Goal: Information Seeking & Learning: Learn about a topic

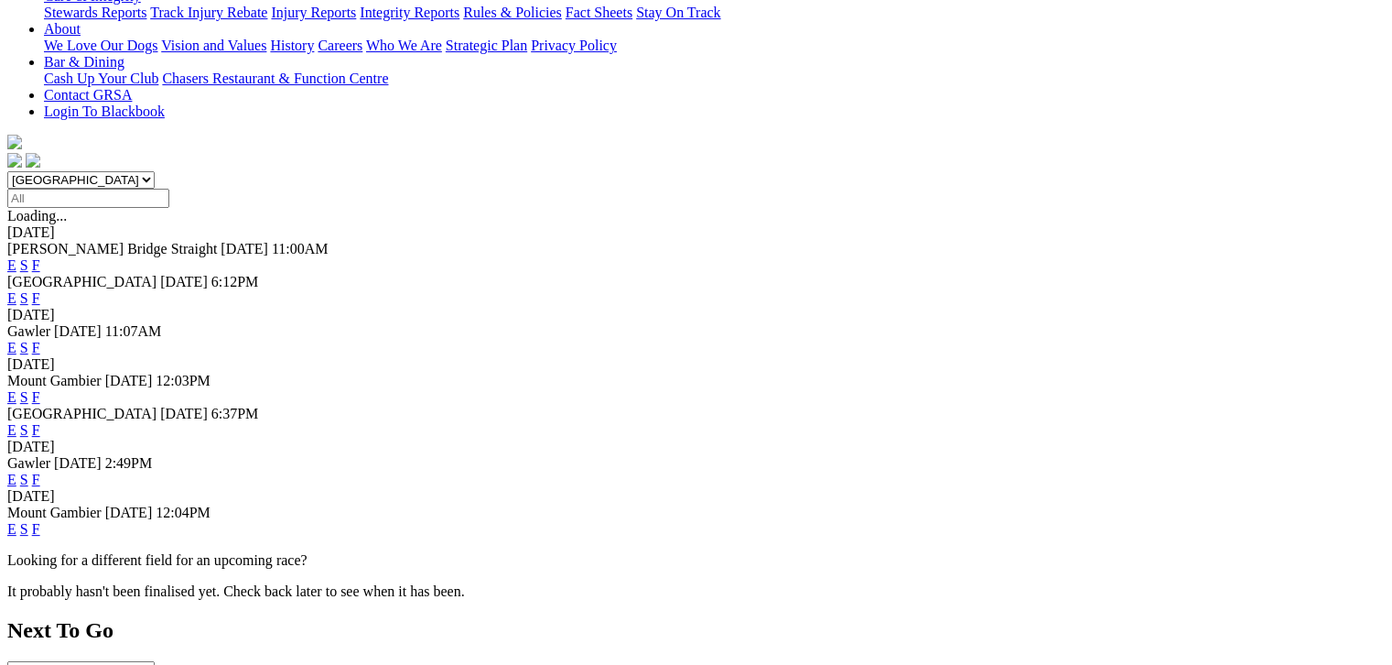
scroll to position [435, 0]
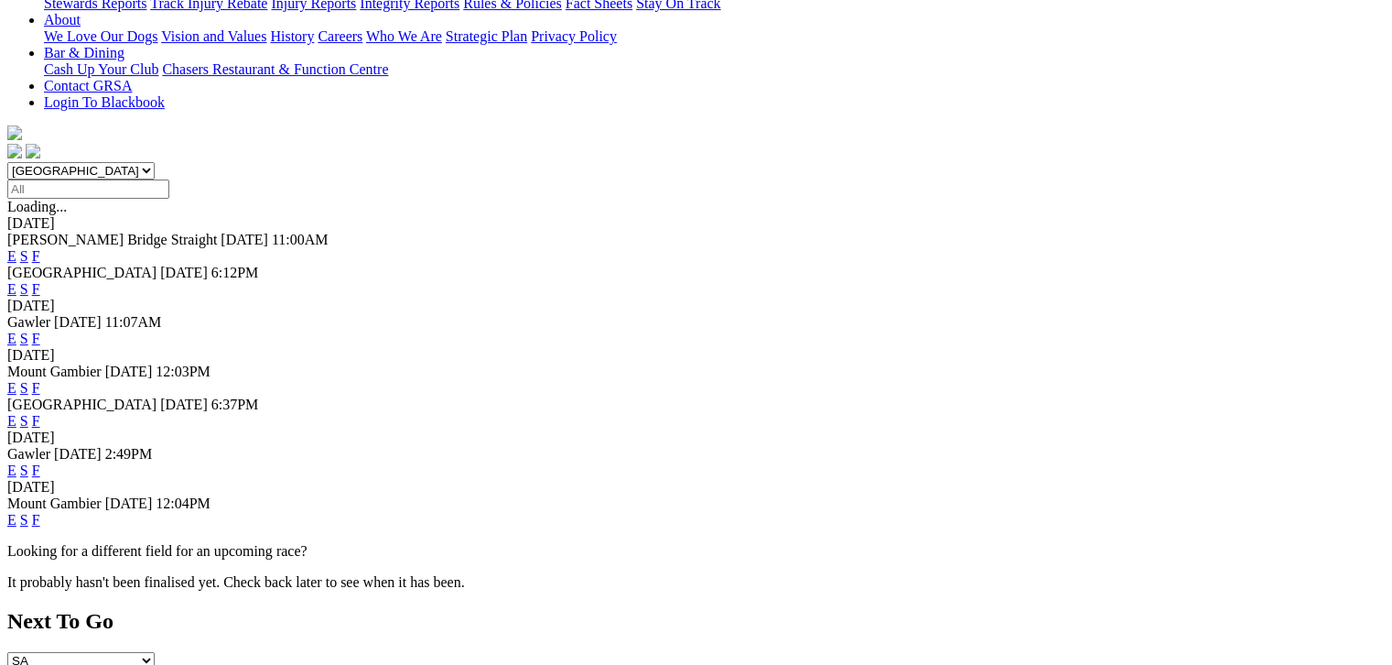
click at [40, 512] on link "F" at bounding box center [36, 520] width 8 height 16
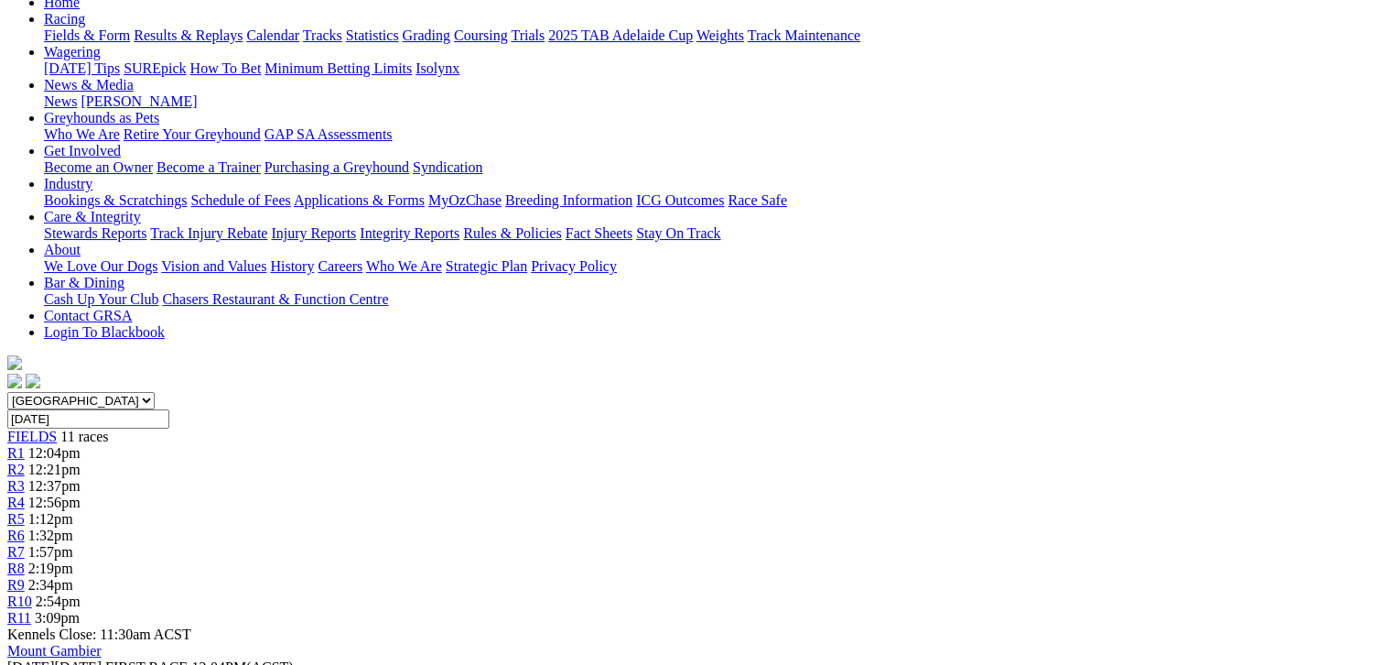
scroll to position [205, 0]
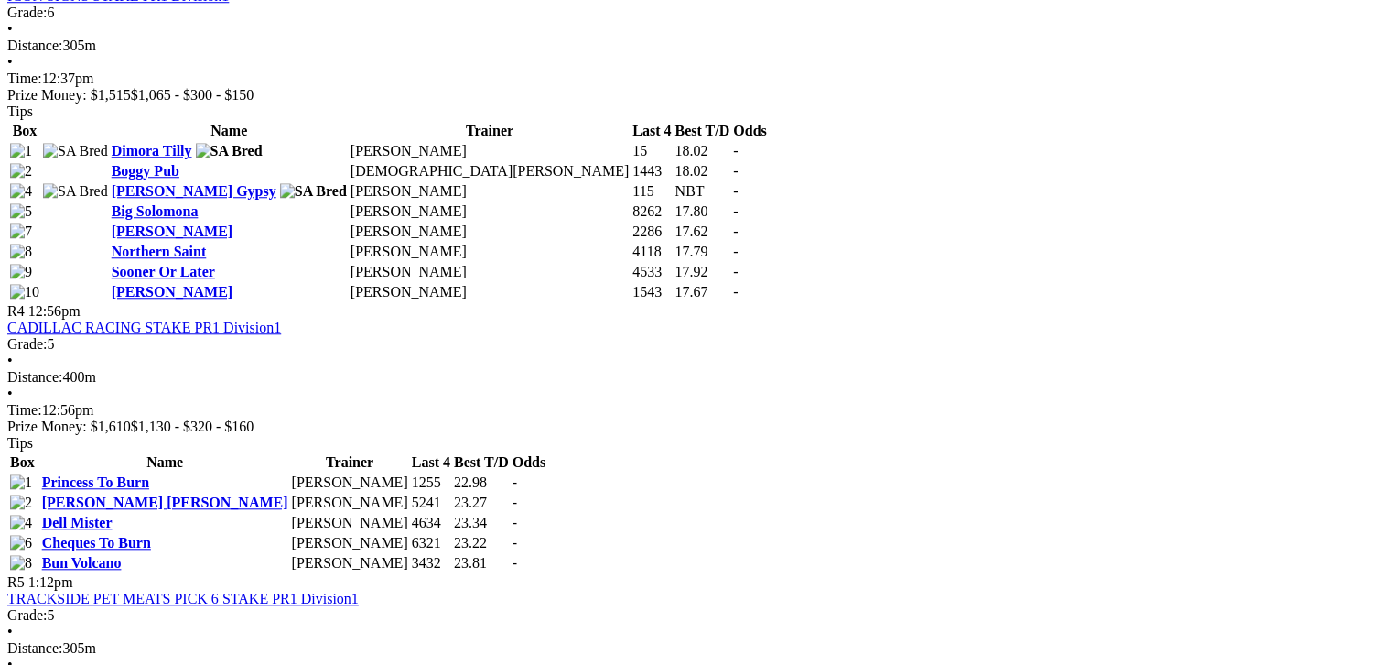
scroll to position [1602, 0]
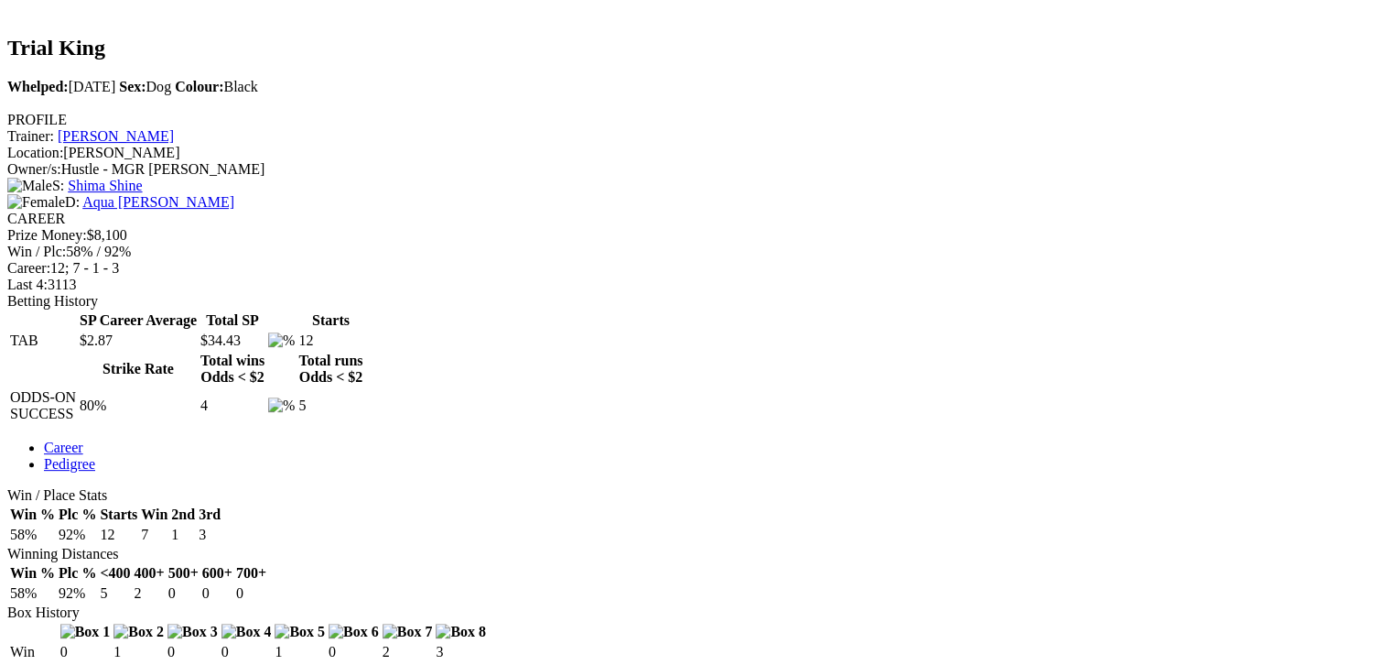
scroll to position [595, 0]
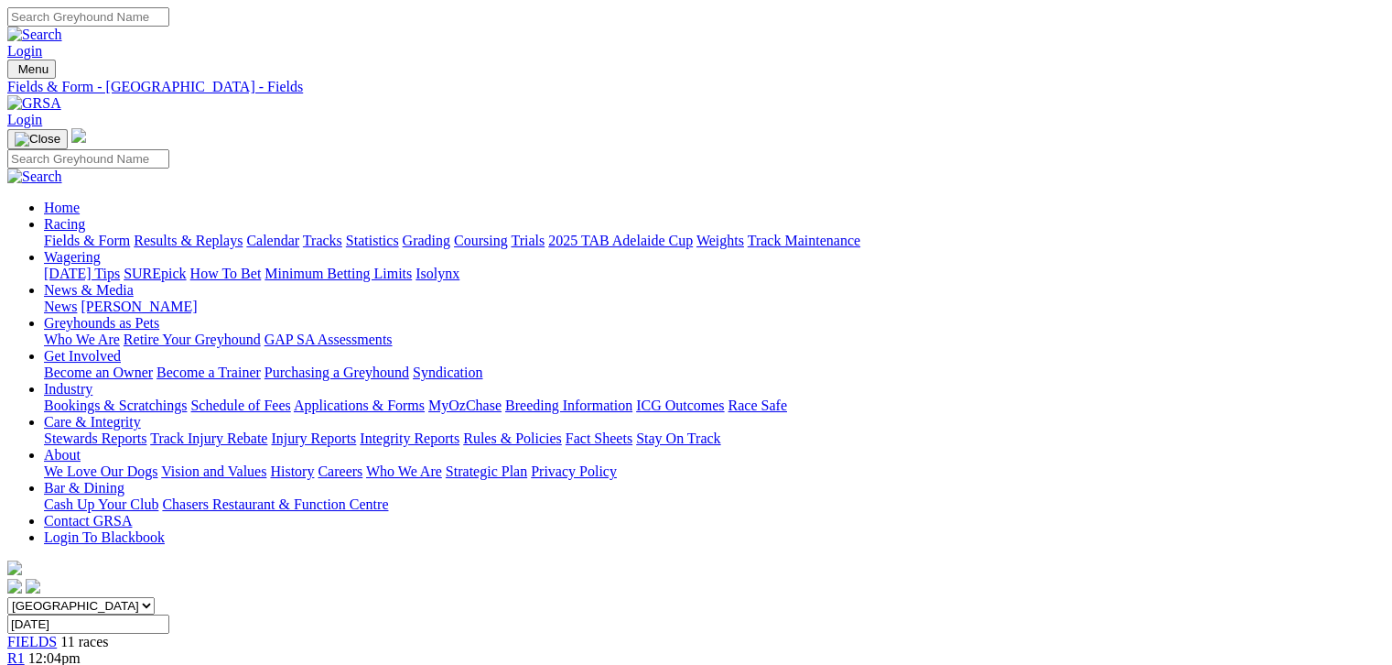
drag, startPoint x: 1366, startPoint y: 205, endPoint x: 1358, endPoint y: 199, distance: 9.7
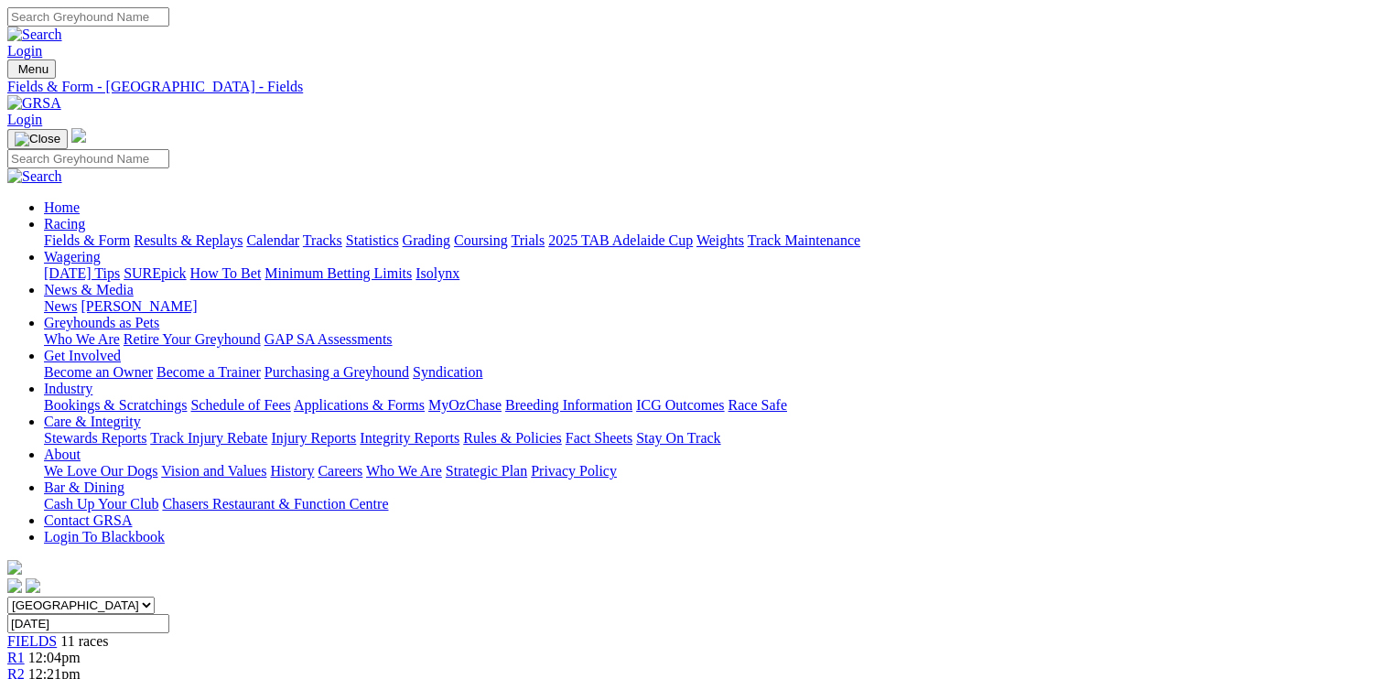
click at [356, 430] on link "Injury Reports" at bounding box center [313, 438] width 85 height 16
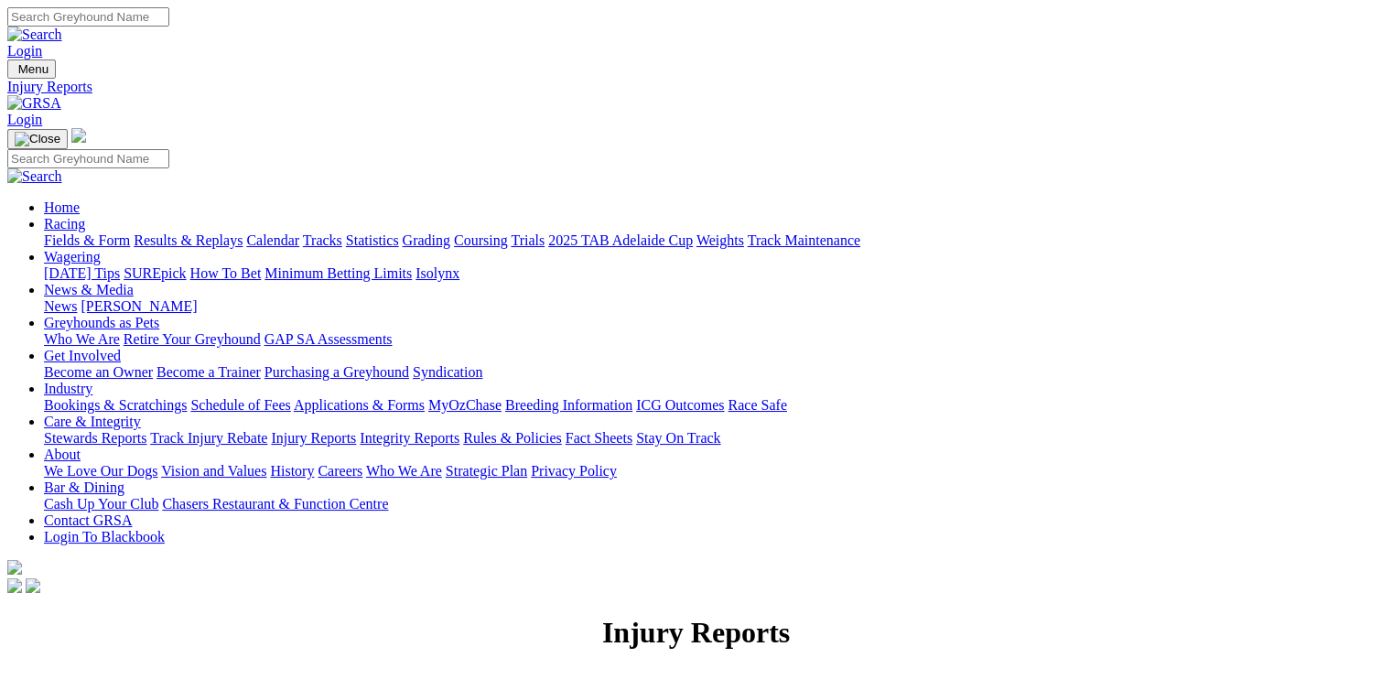
click at [459, 430] on link "Integrity Reports" at bounding box center [410, 438] width 100 height 16
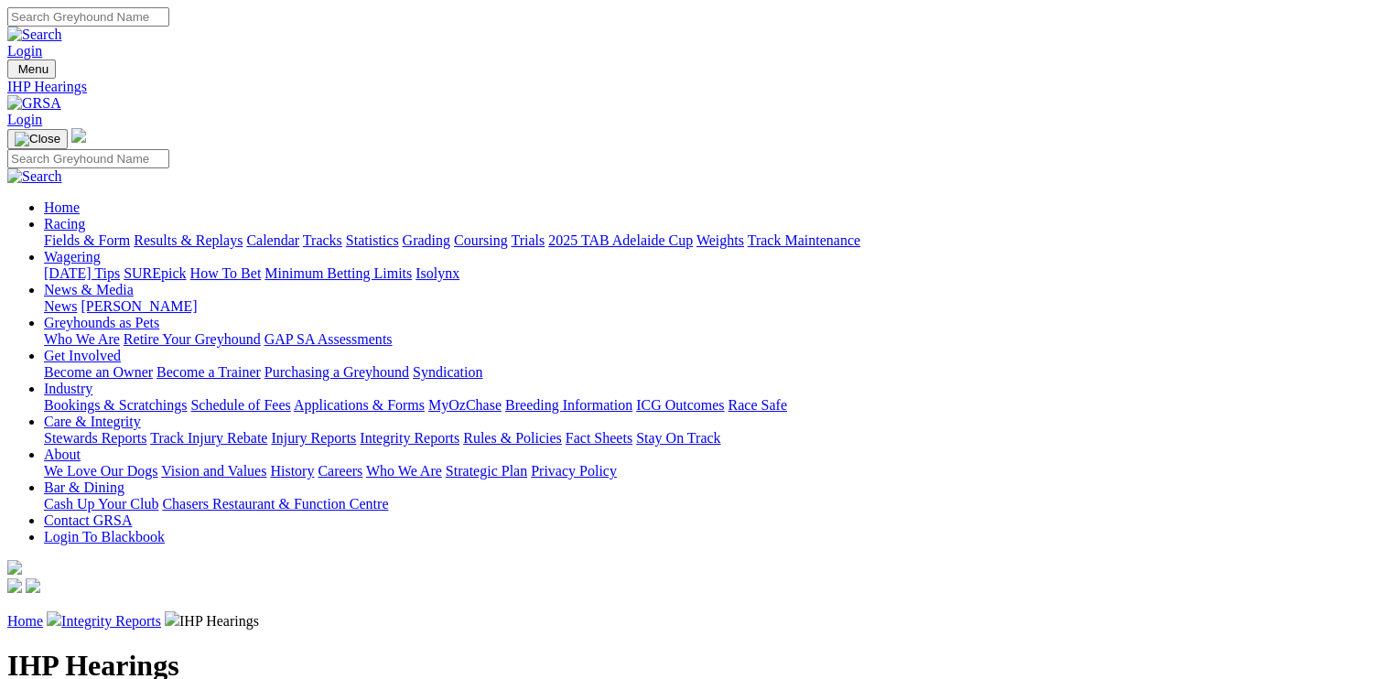
click at [161, 613] on link "Integrity Reports" at bounding box center [111, 621] width 100 height 16
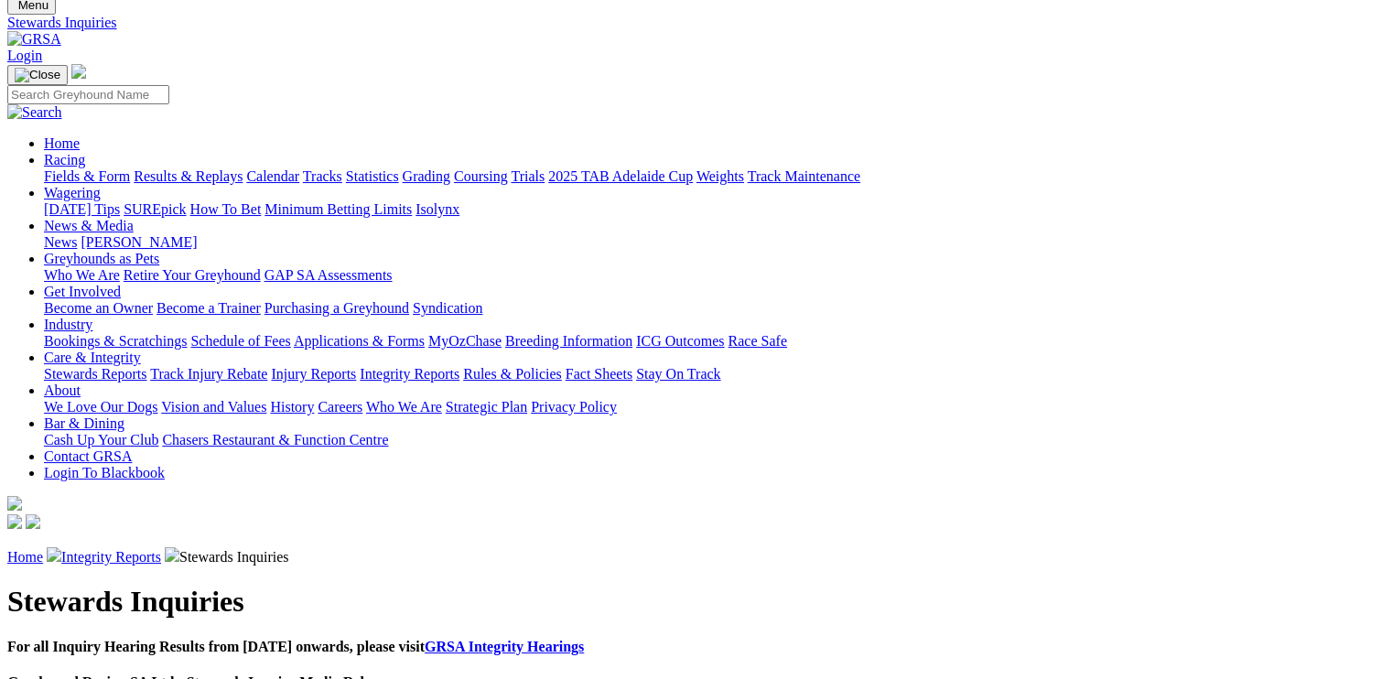
scroll to position [69, 0]
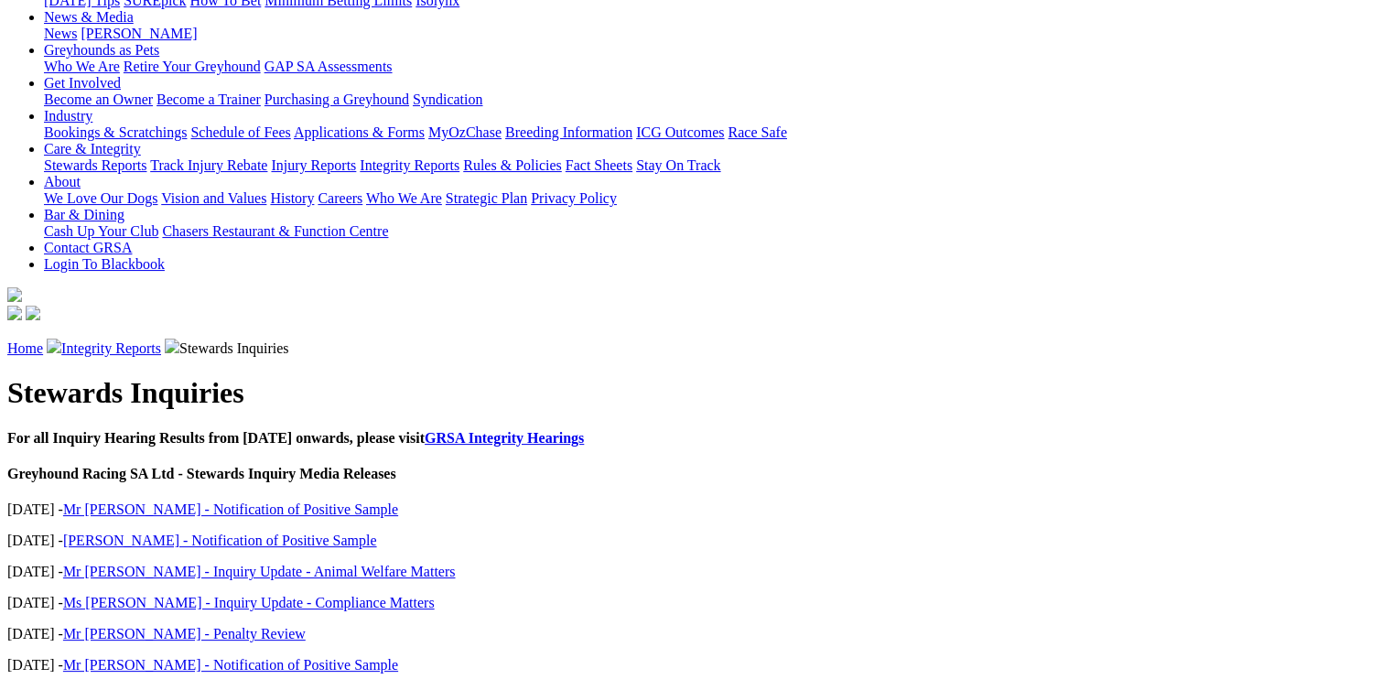
scroll to position [297, 0]
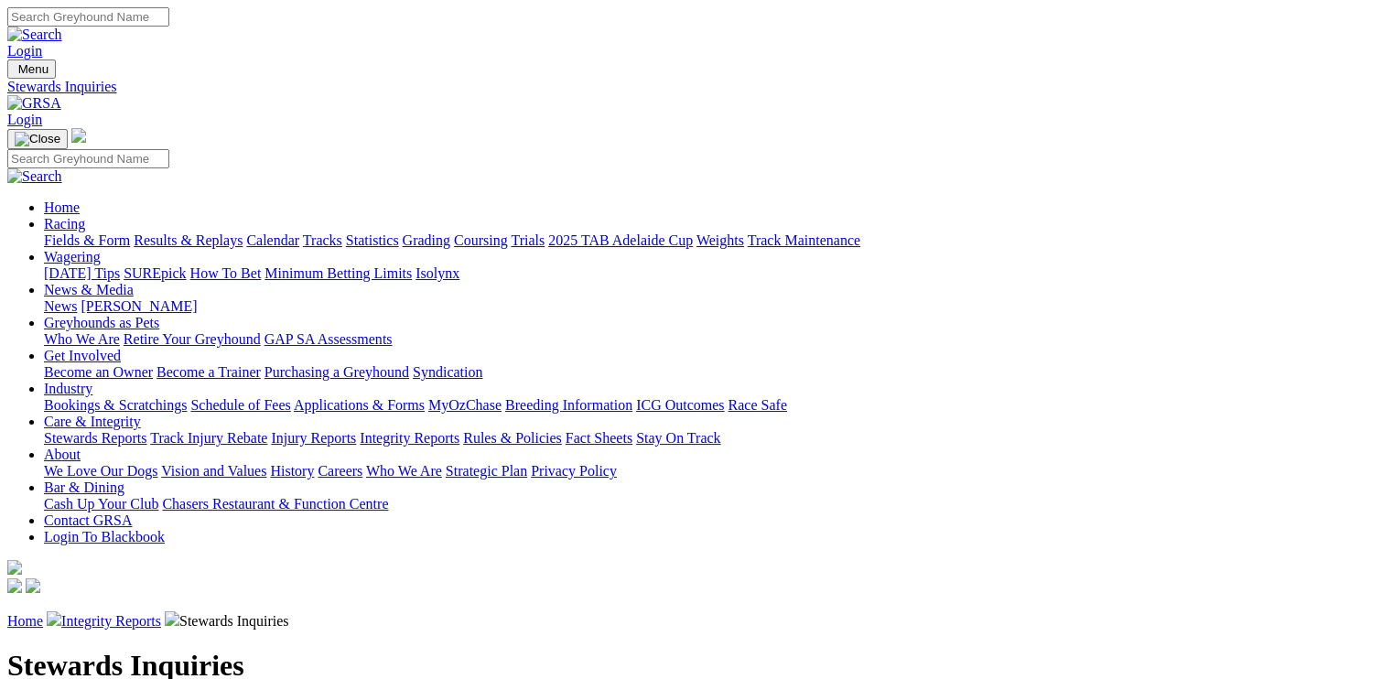
click at [161, 613] on link "Integrity Reports" at bounding box center [111, 621] width 100 height 16
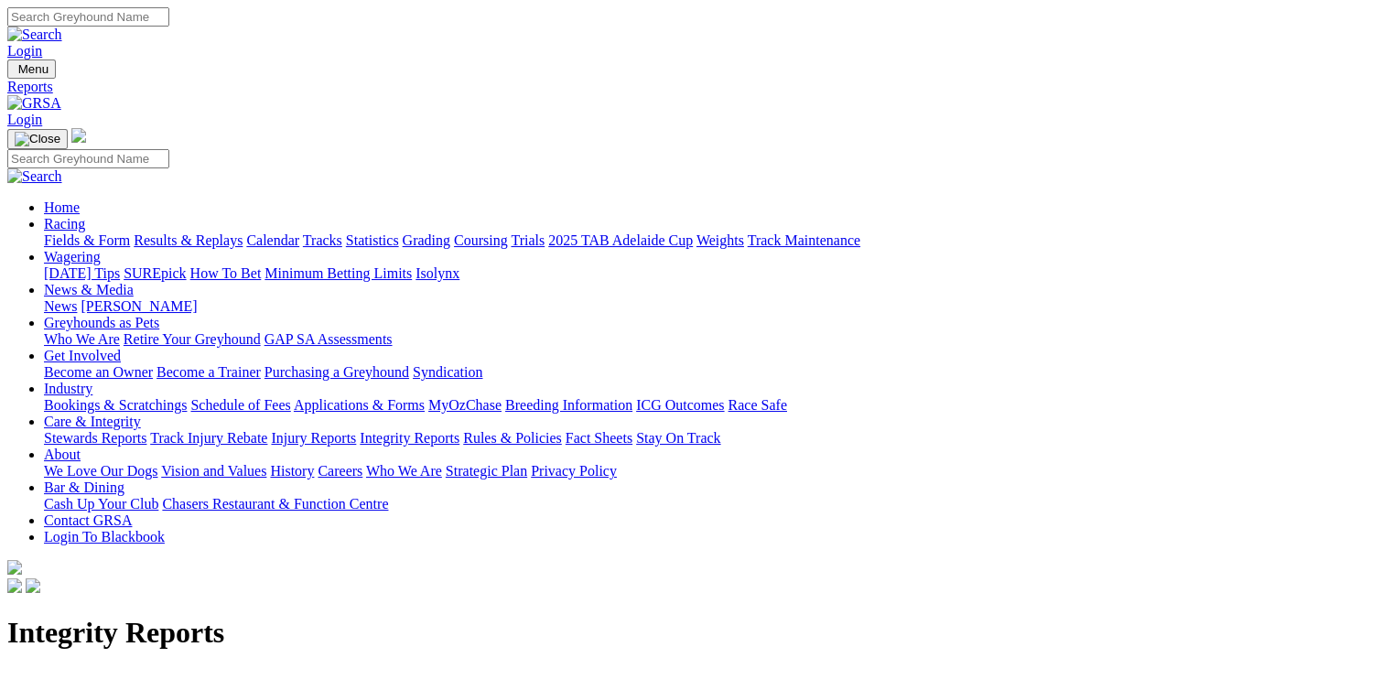
click at [146, 430] on link "Stewards Reports" at bounding box center [95, 438] width 103 height 16
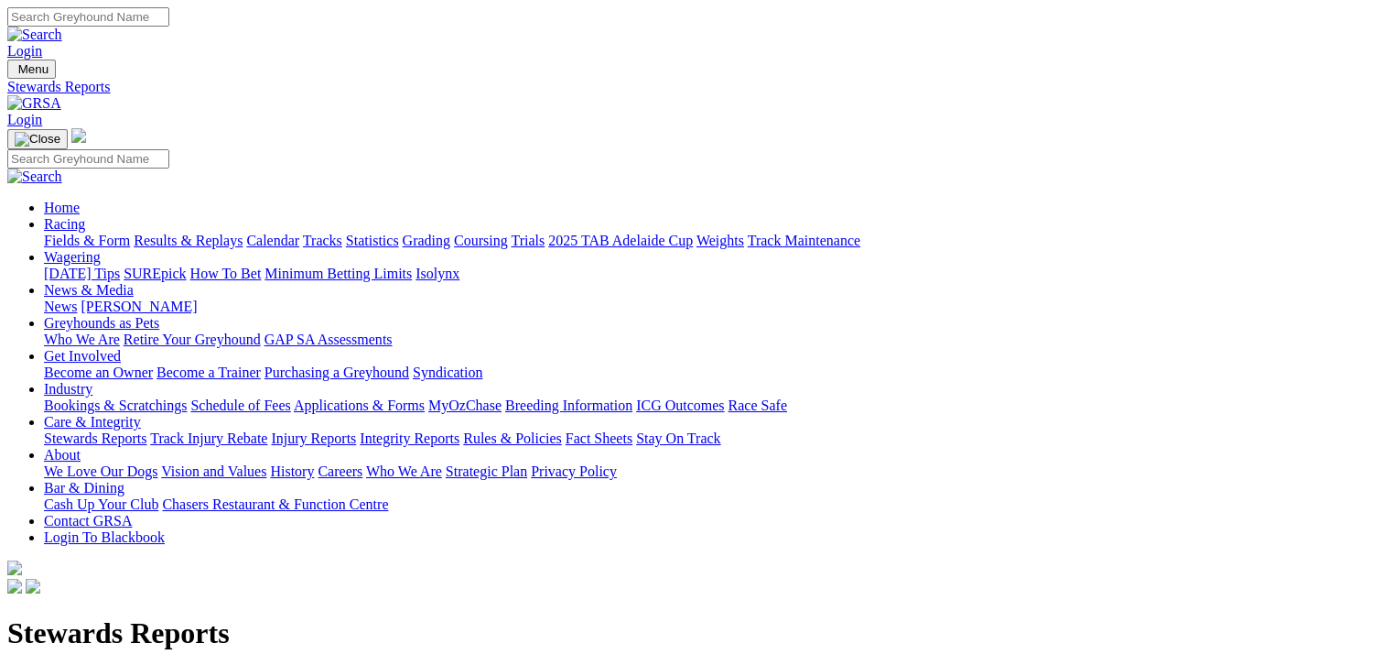
click at [77, 232] on link "Fields & Form" at bounding box center [87, 240] width 86 height 16
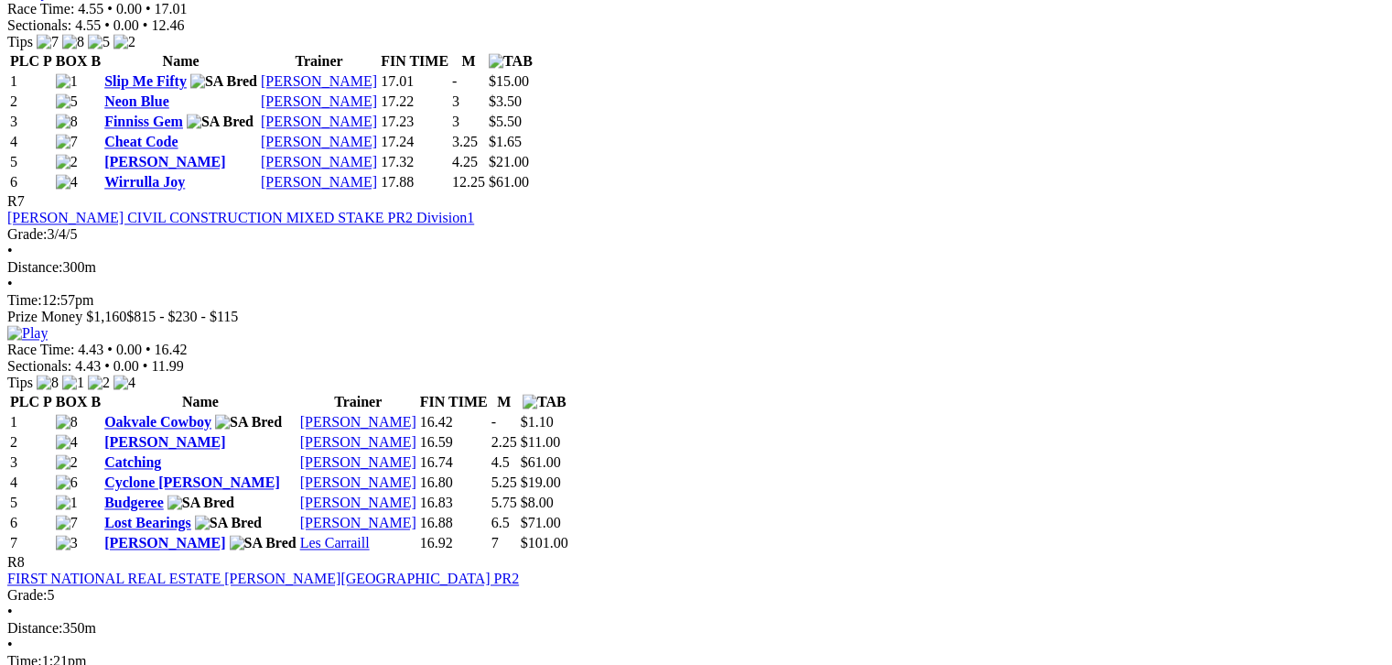
scroll to position [2746, 0]
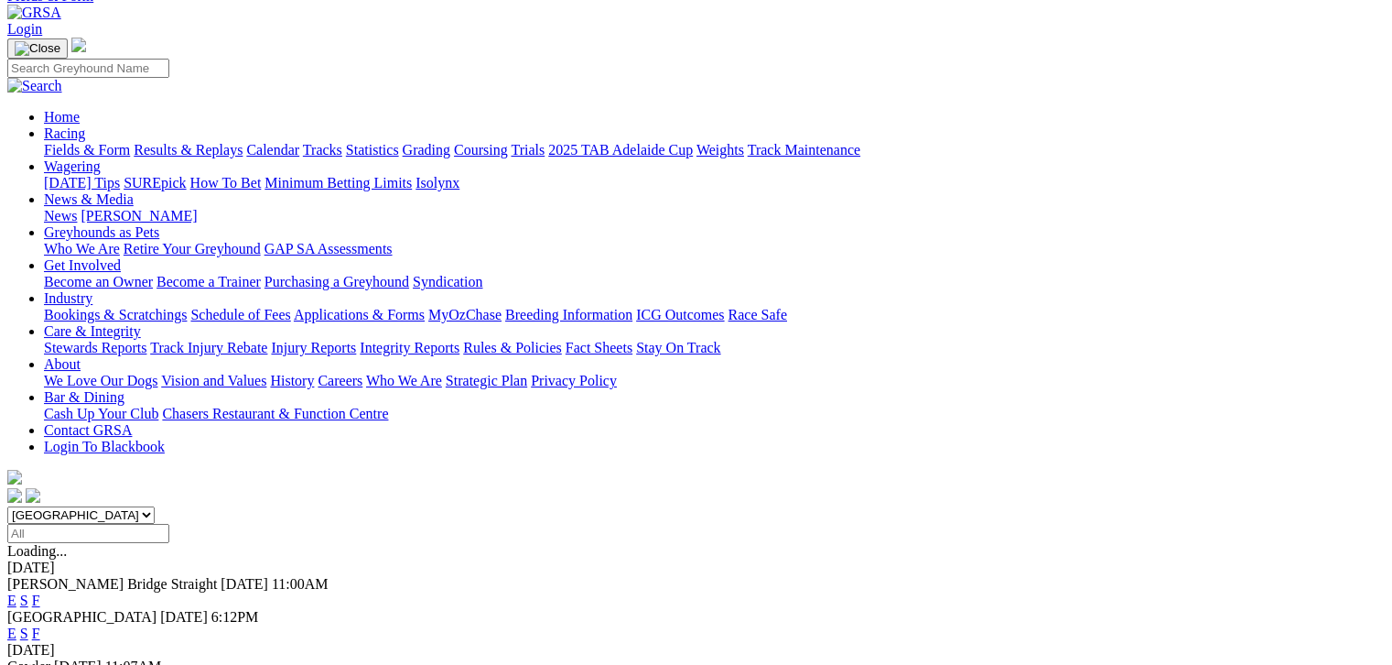
scroll to position [92, 0]
click at [40, 624] on link "F" at bounding box center [36, 632] width 8 height 16
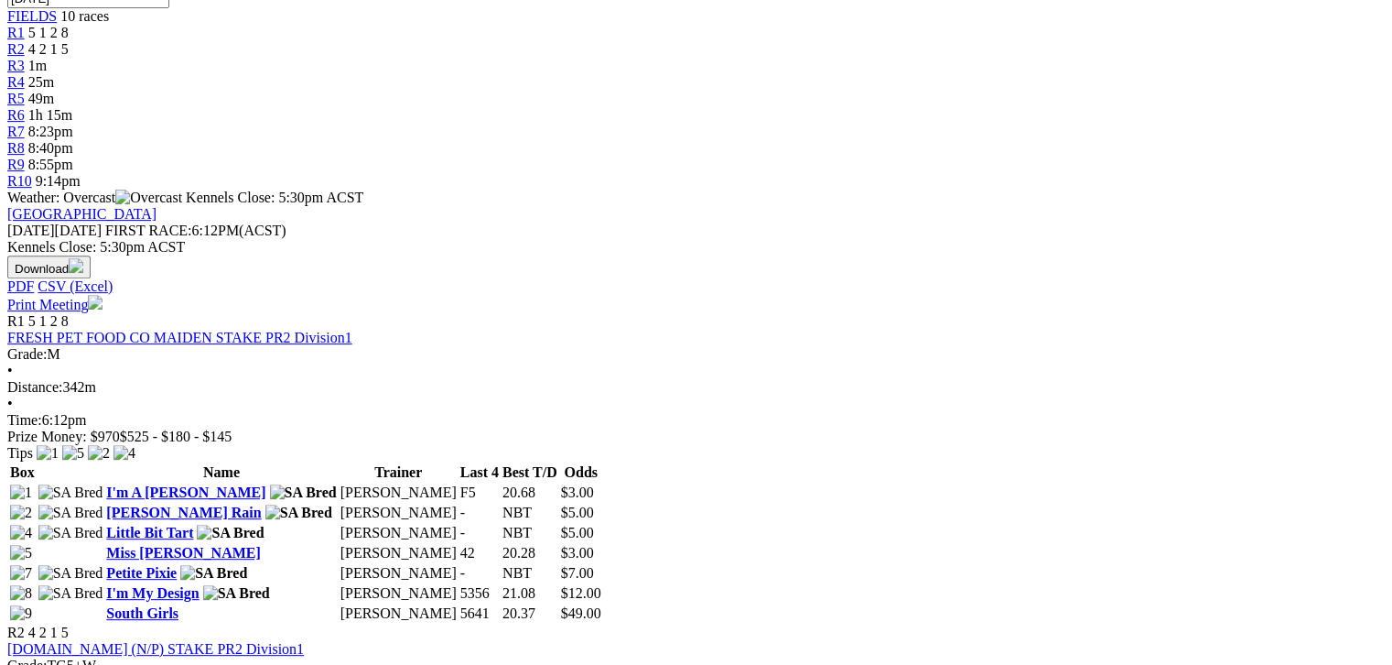
scroll to position [503, 0]
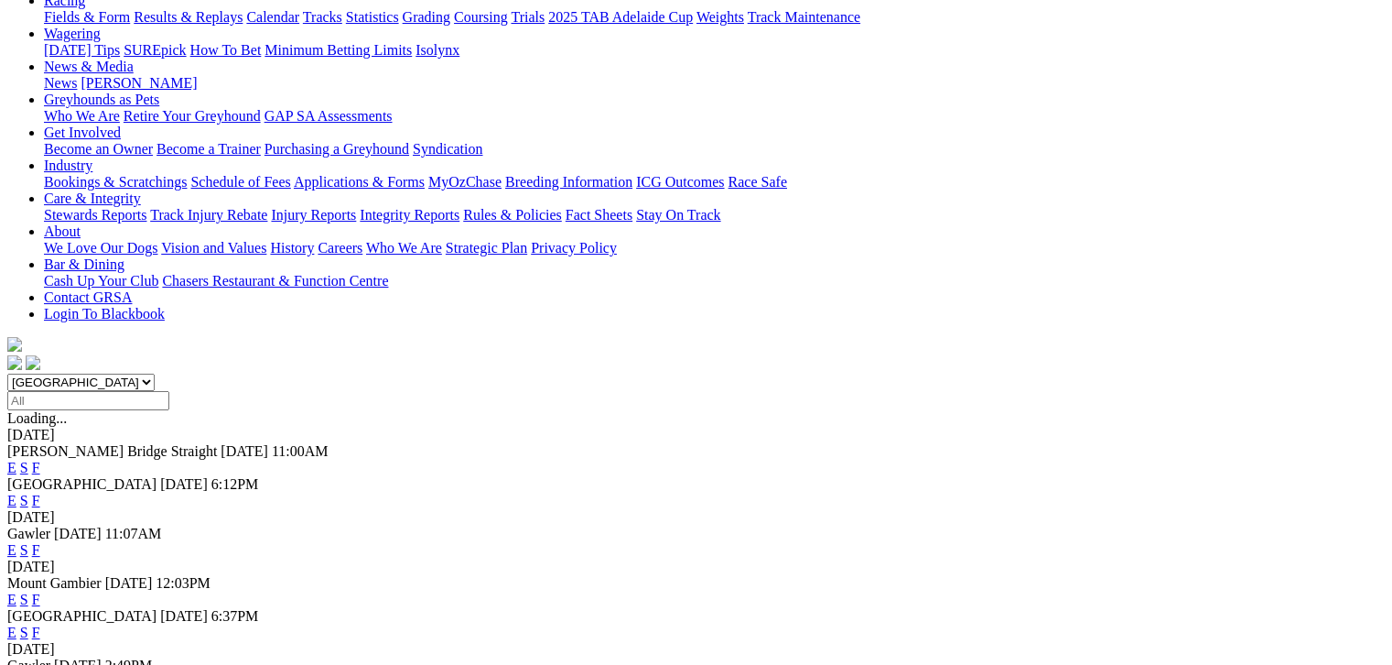
scroll to position [249, 0]
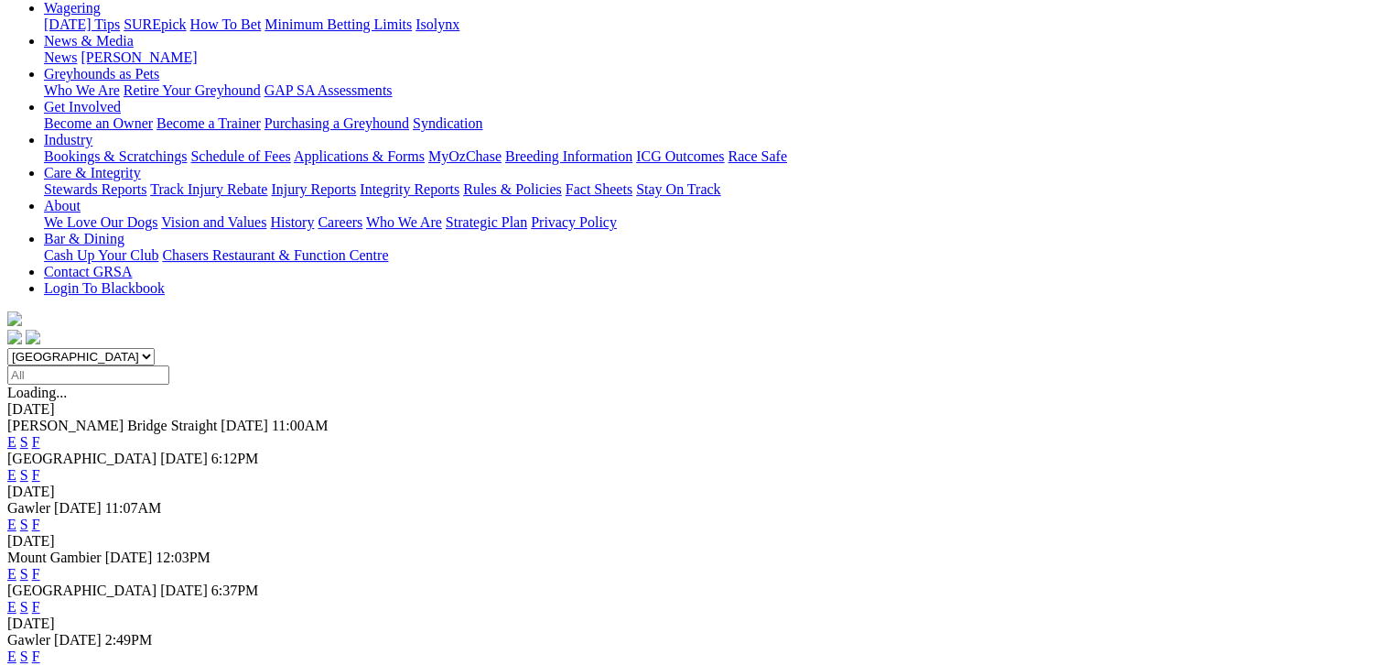
click at [40, 599] on link "F" at bounding box center [36, 607] width 8 height 16
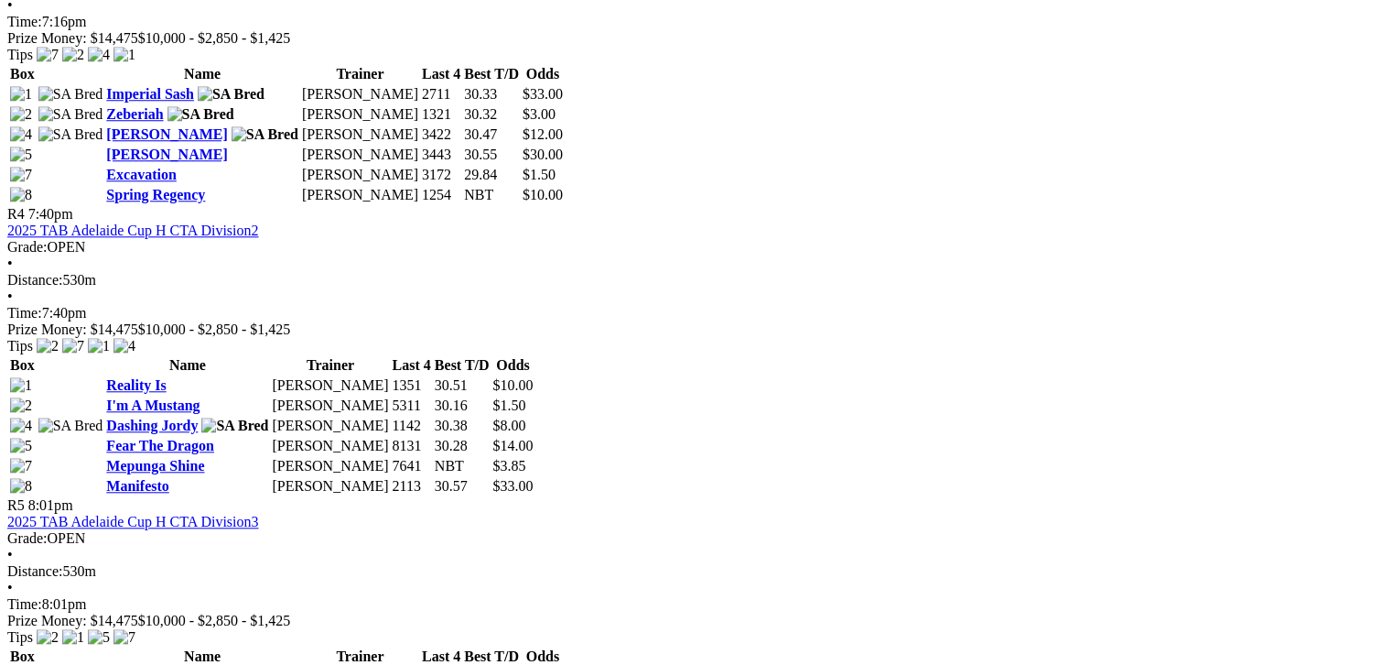
scroll to position [1831, 0]
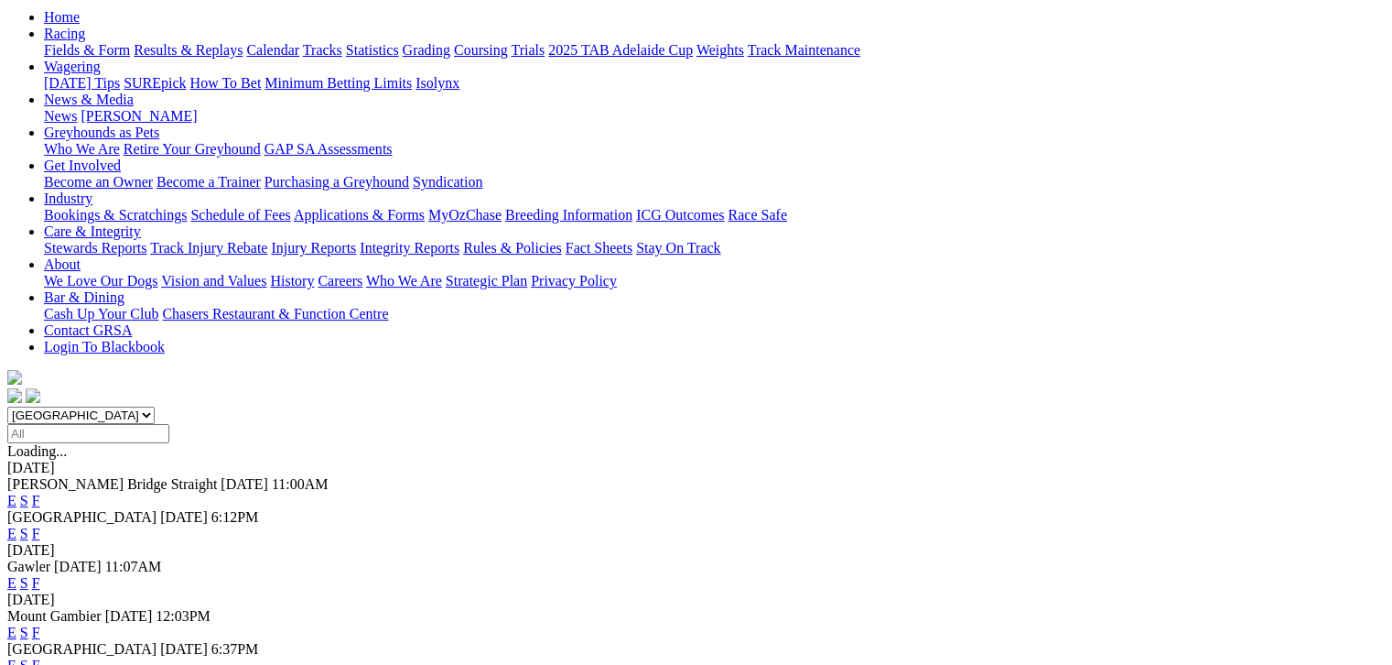
scroll to position [252, 0]
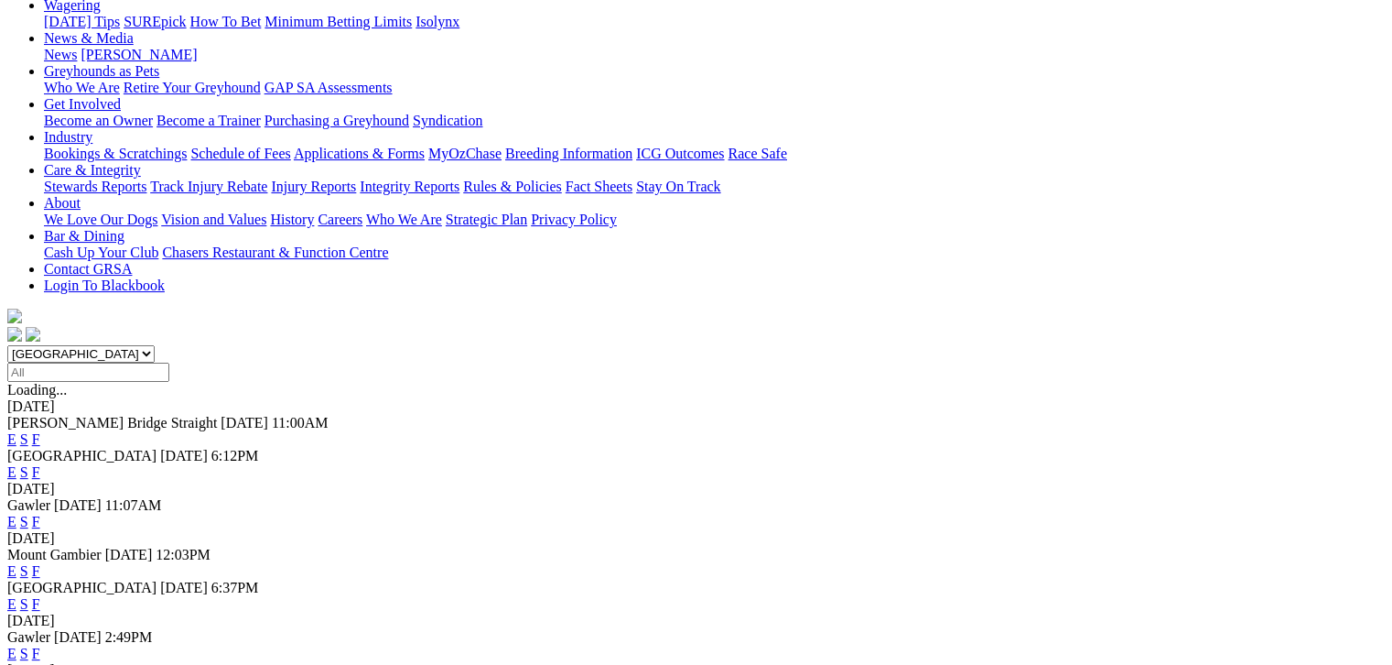
click at [40, 645] on link "F" at bounding box center [36, 653] width 8 height 16
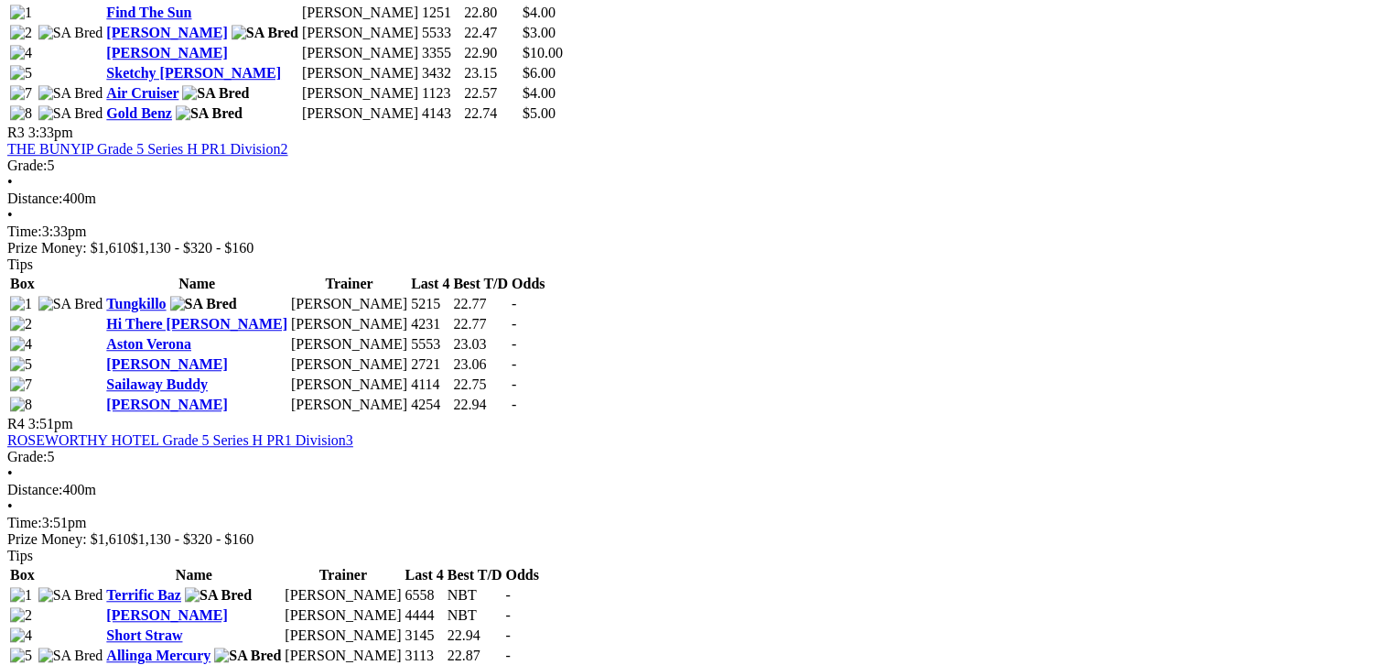
scroll to position [1486, 0]
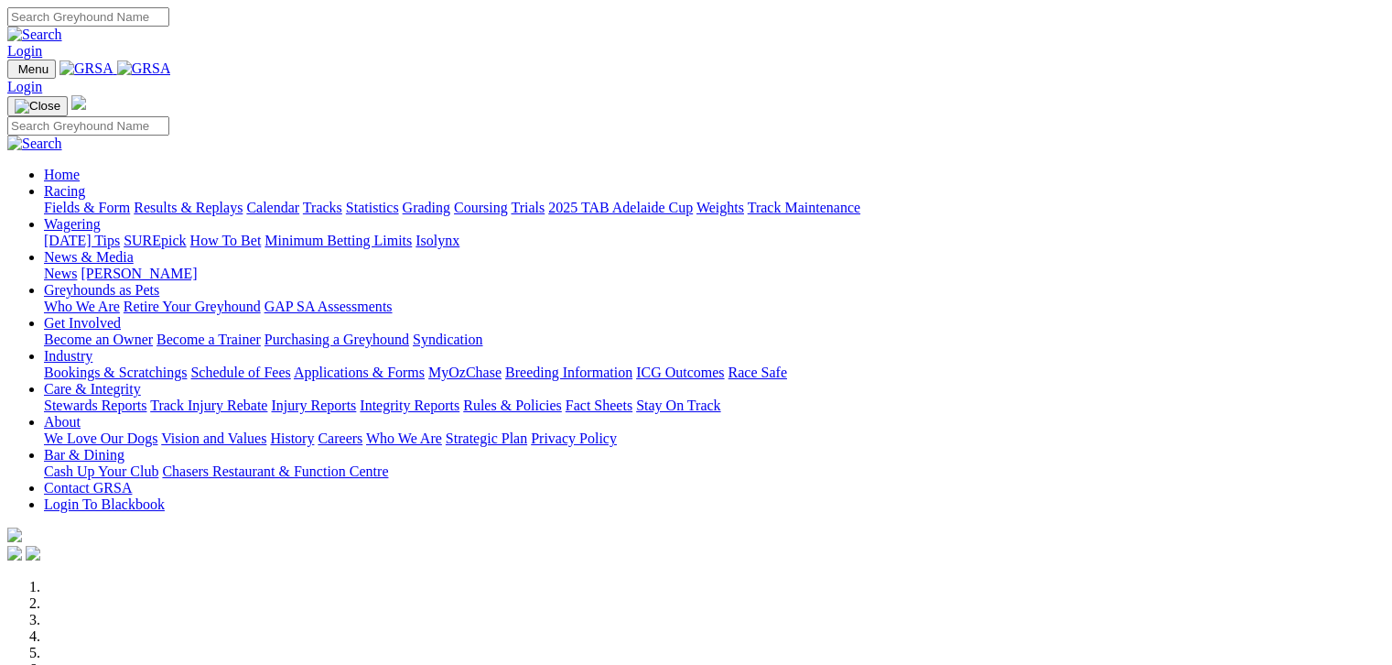
click at [47, 200] on link "Fields & Form" at bounding box center [87, 208] width 86 height 16
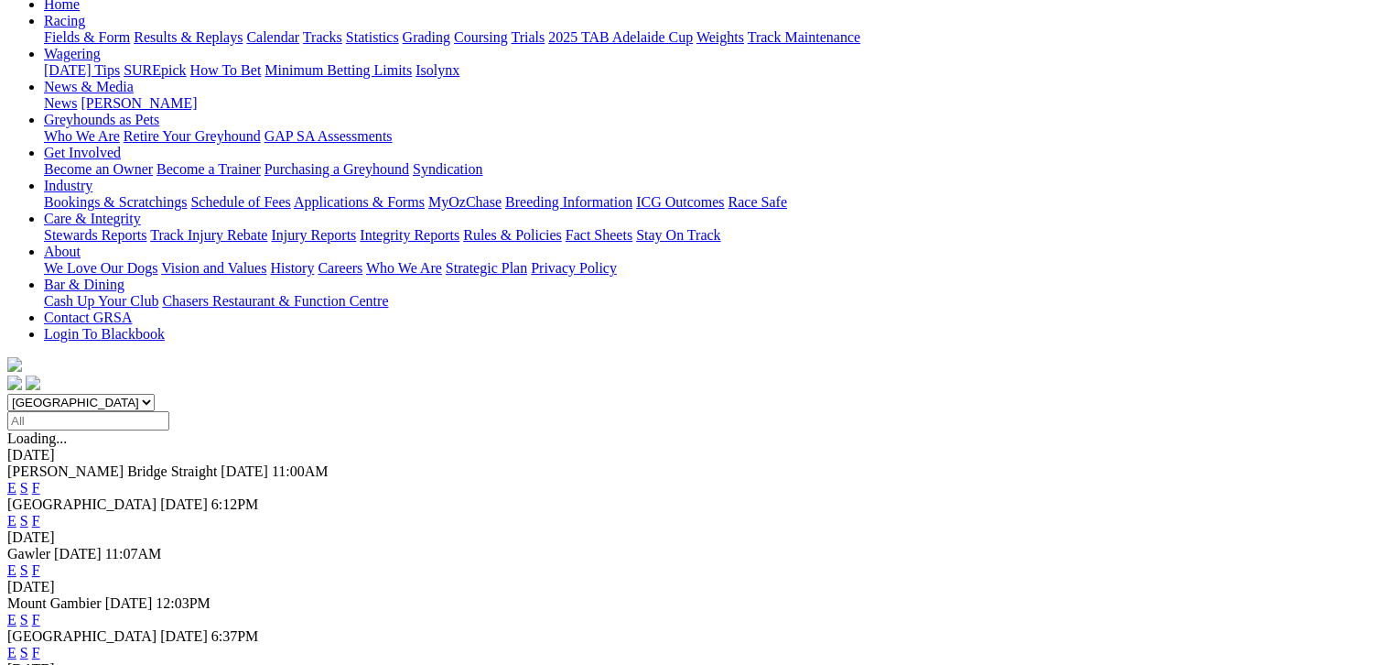
scroll to position [229, 0]
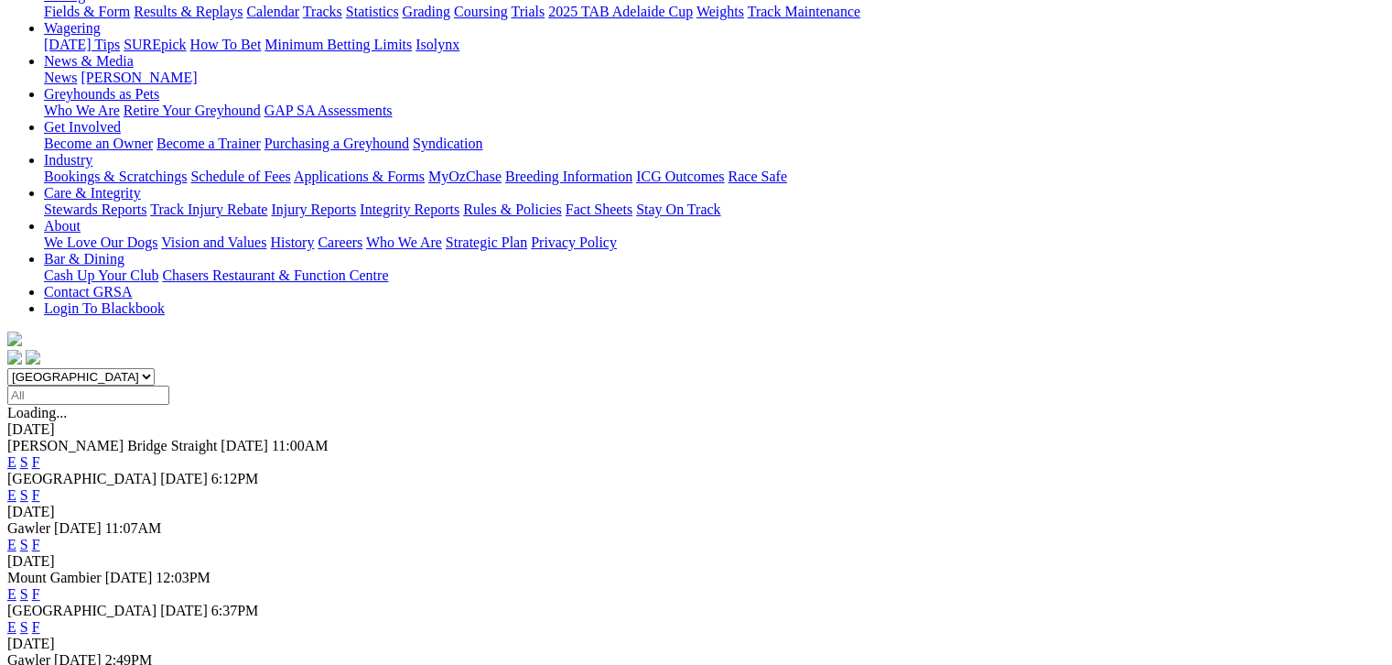
click at [40, 619] on link "F" at bounding box center [36, 627] width 8 height 16
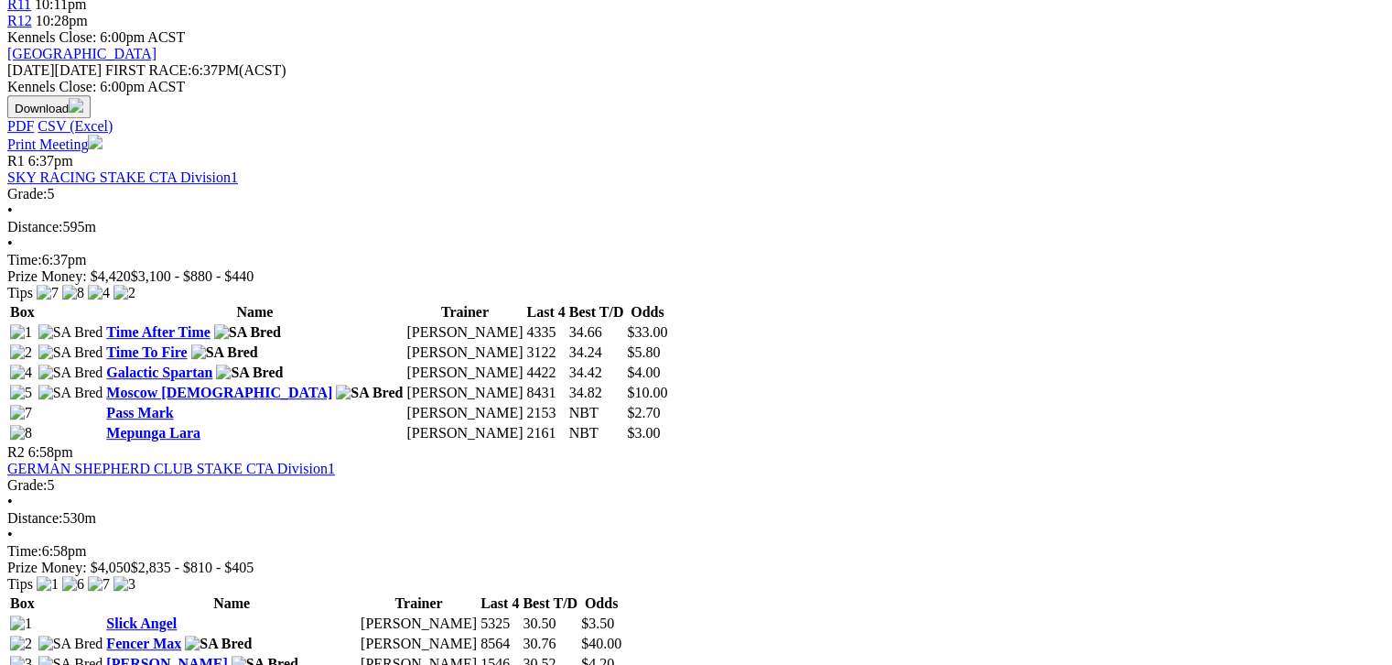
scroll to position [824, 0]
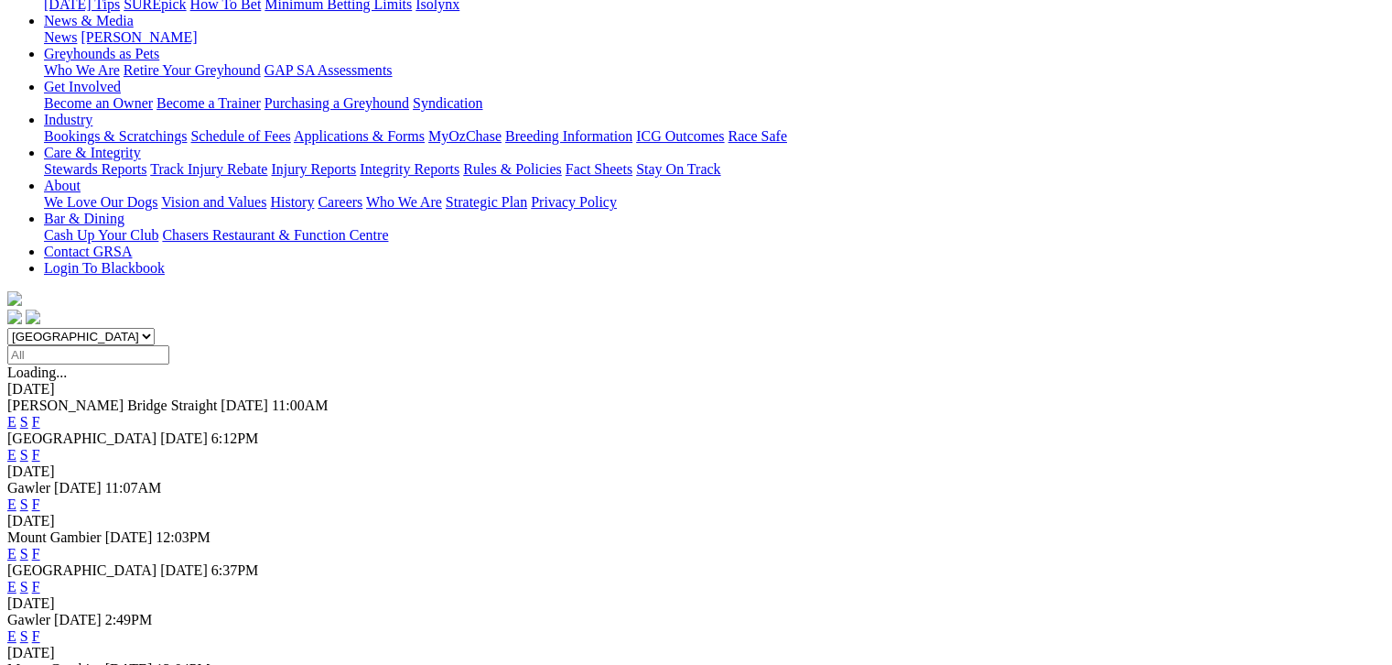
scroll to position [275, 0]
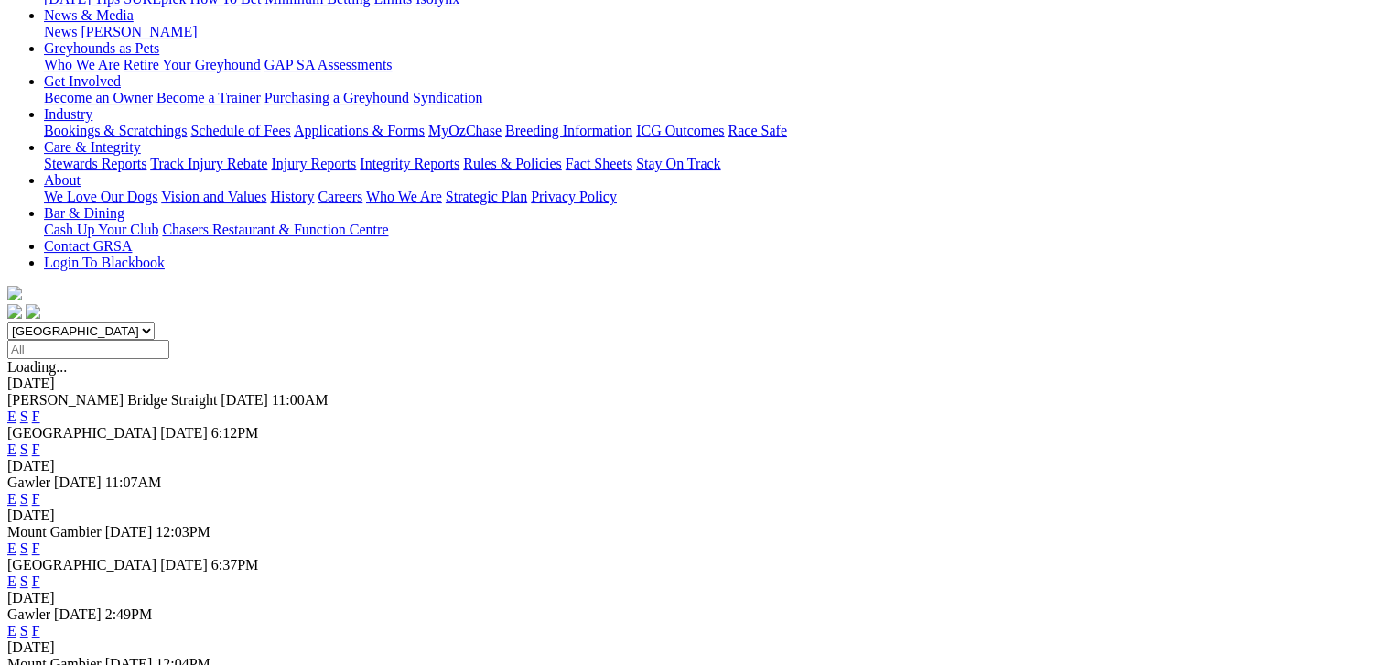
click at [40, 540] on link "F" at bounding box center [36, 548] width 8 height 16
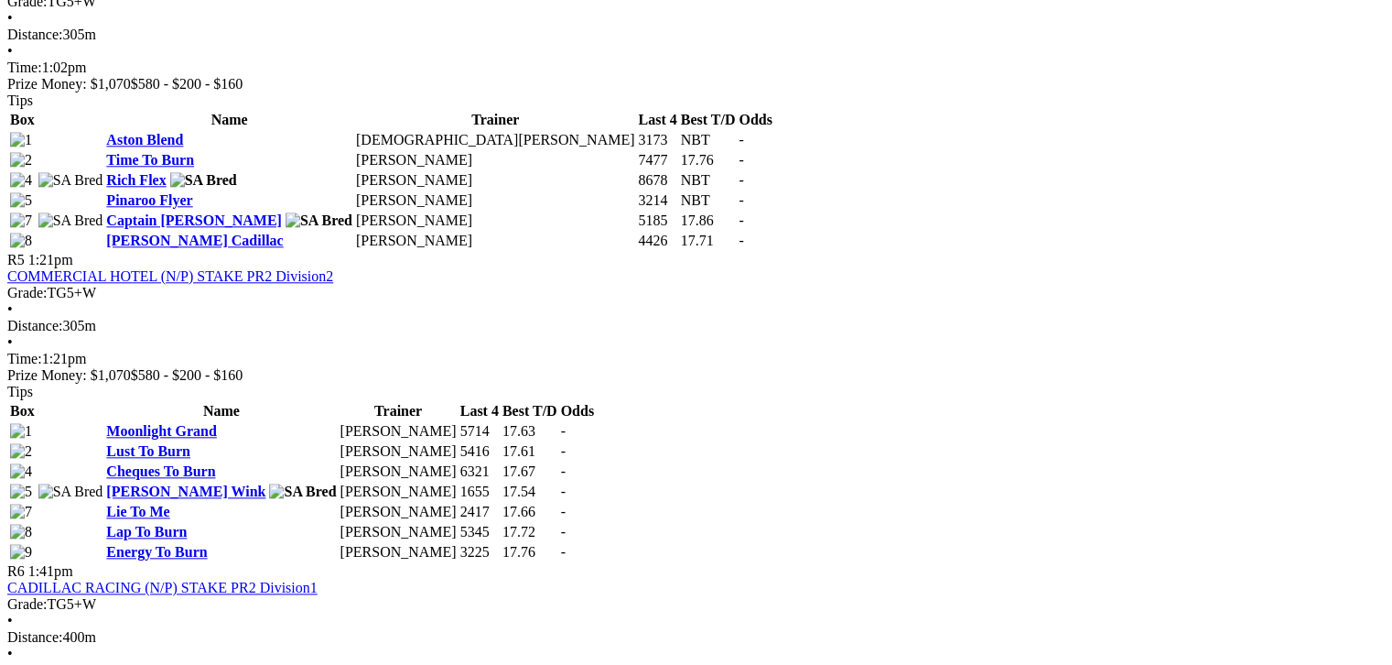
scroll to position [1876, 0]
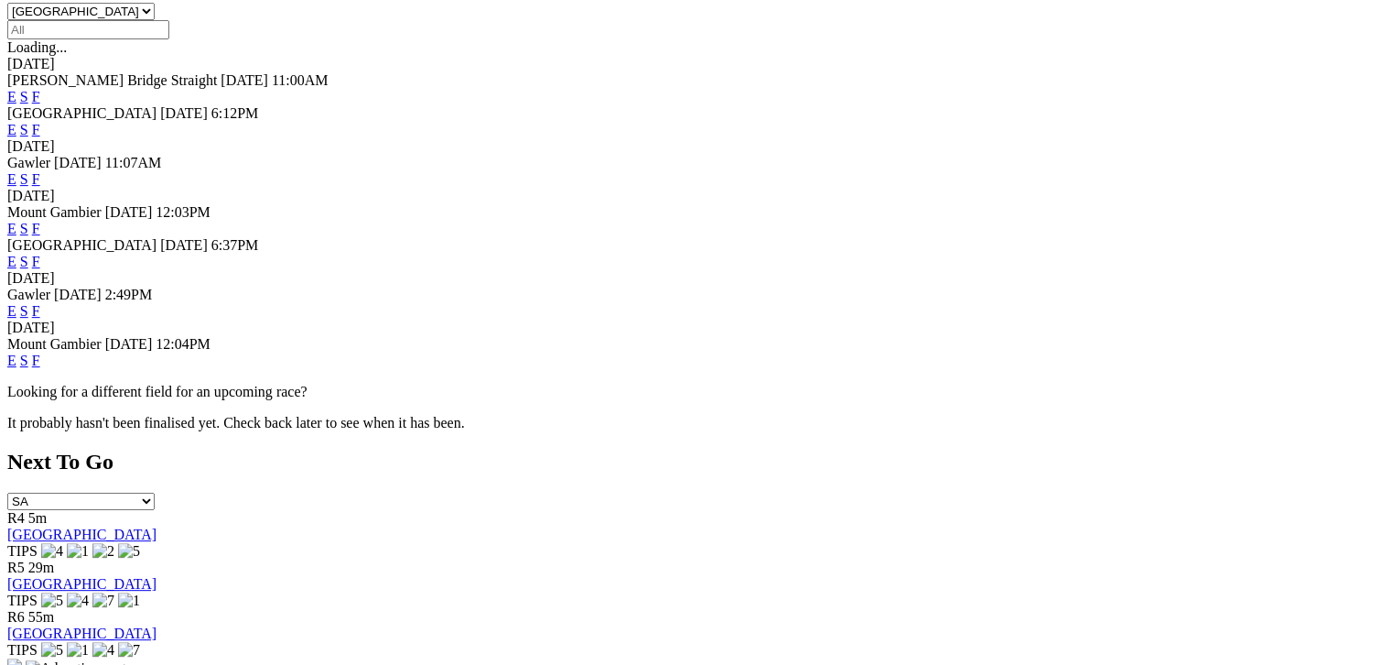
scroll to position [595, 0]
click at [40, 351] on link "F" at bounding box center [36, 359] width 8 height 16
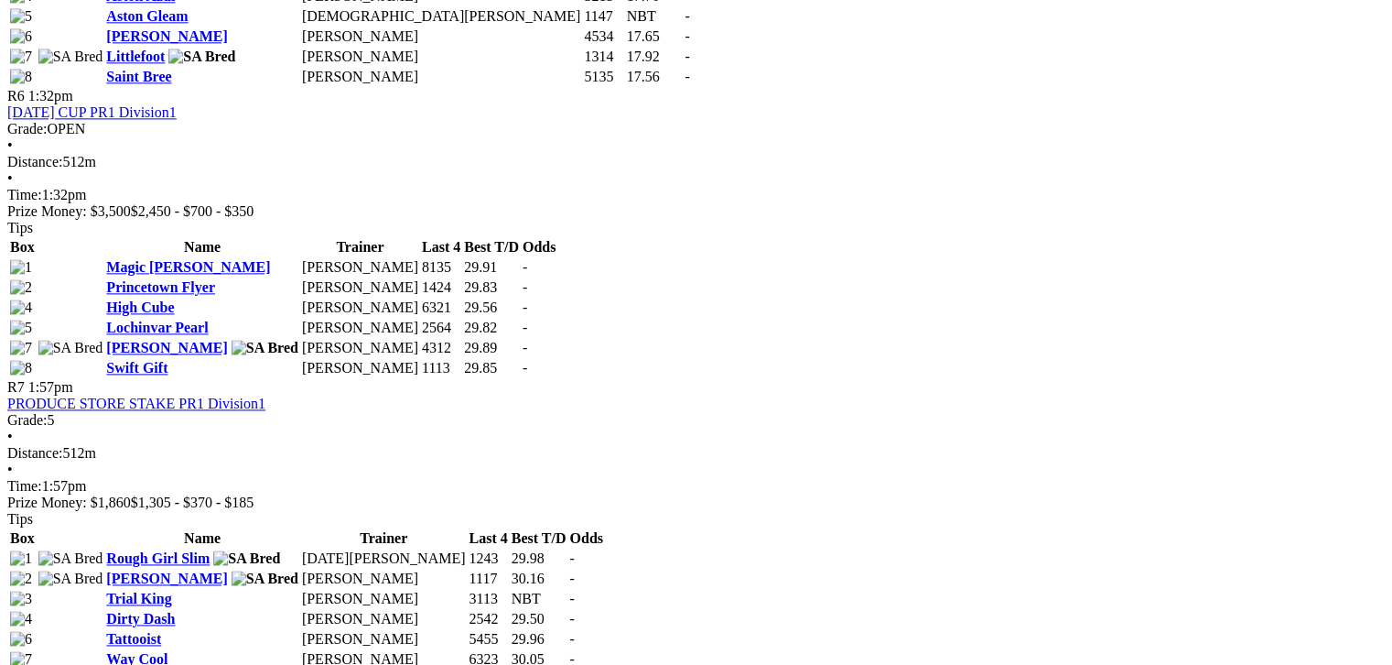
scroll to position [2426, 0]
